Goal: Transaction & Acquisition: Purchase product/service

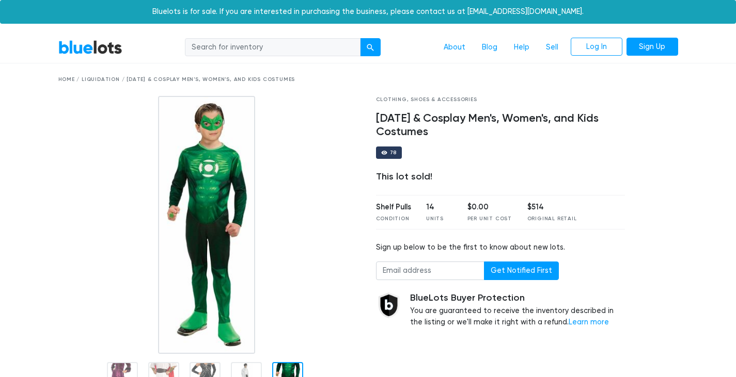
click at [296, 44] on input "search" at bounding box center [273, 47] width 176 height 19
type input "cosplay"
click at [360, 38] on button "submit" at bounding box center [370, 47] width 21 height 19
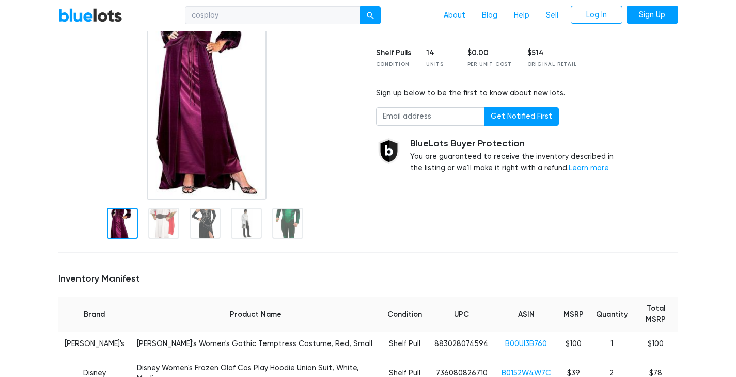
scroll to position [52, 0]
